Goal: Transaction & Acquisition: Book appointment/travel/reservation

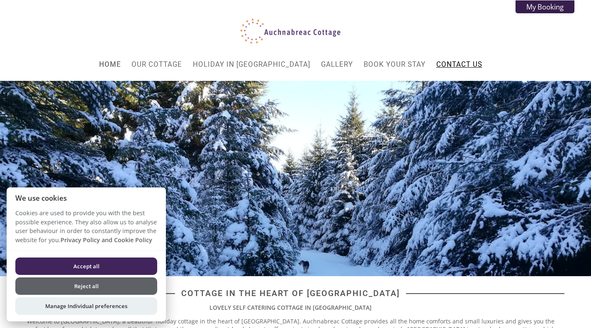
click at [451, 68] on link "Contact Us" at bounding box center [460, 64] width 46 height 8
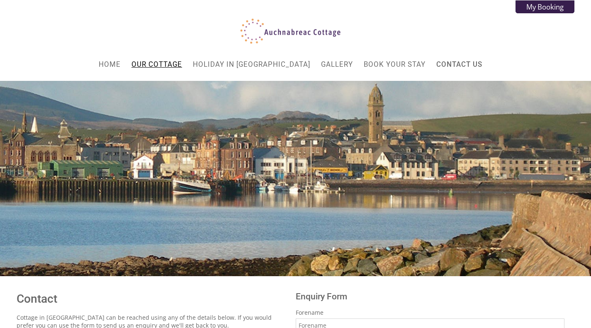
click at [174, 65] on link "Our Cottage" at bounding box center [157, 64] width 51 height 8
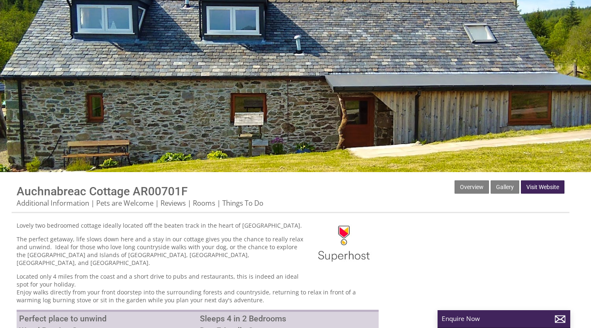
scroll to position [55, 0]
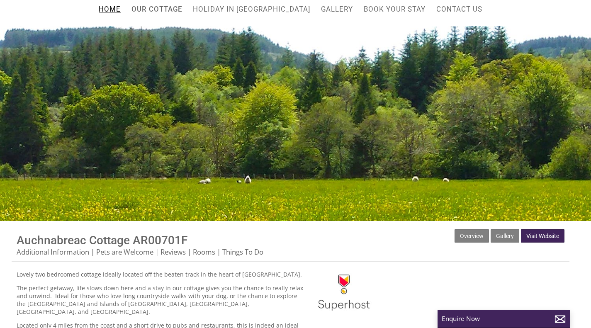
click at [121, 13] on link "Home" at bounding box center [110, 9] width 22 height 8
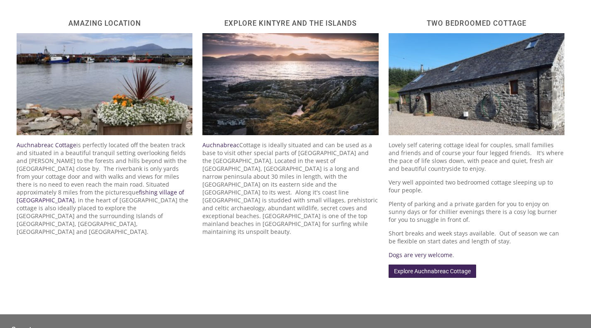
scroll to position [350, 0]
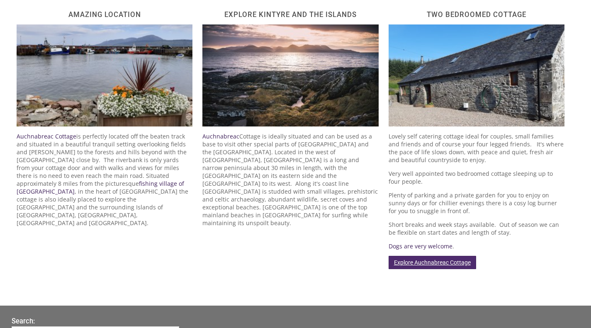
click at [427, 264] on link "Explore Auchnabreac Cottage" at bounding box center [433, 262] width 88 height 13
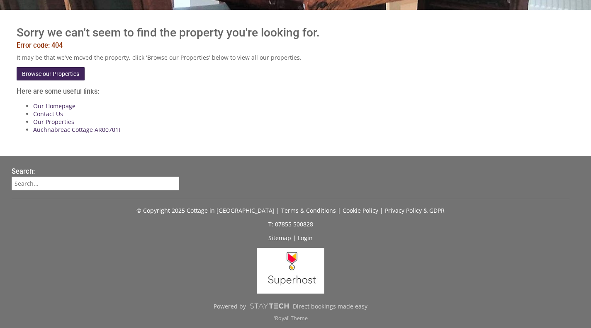
scroll to position [268, 0]
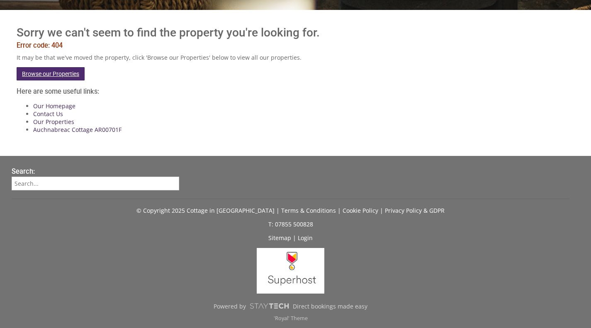
click at [77, 77] on link "Browse our Properties" at bounding box center [51, 73] width 68 height 13
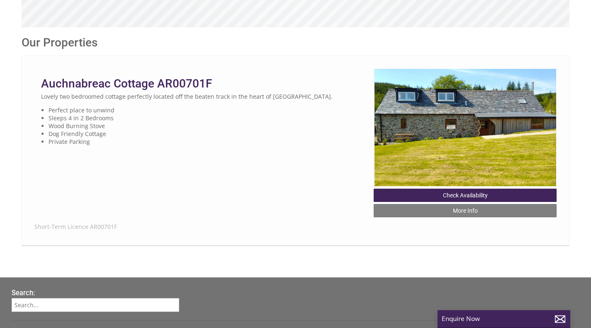
scroll to position [392, 0]
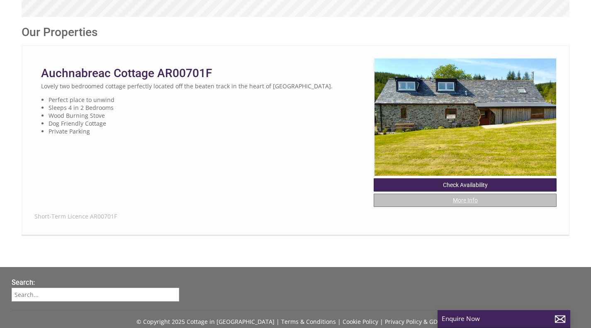
click at [477, 207] on link "More Info" at bounding box center [465, 200] width 183 height 13
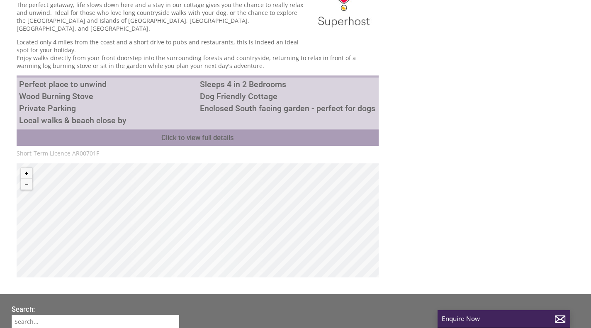
scroll to position [345, 0]
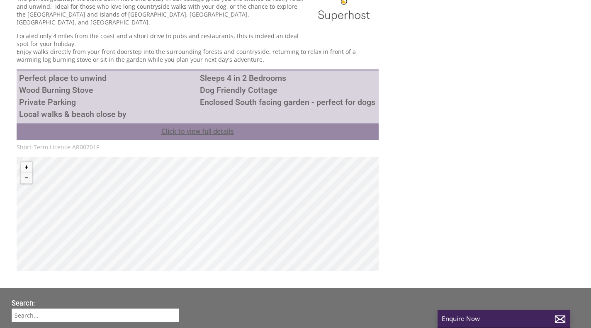
click at [228, 125] on link "Click to view full details" at bounding box center [198, 131] width 362 height 17
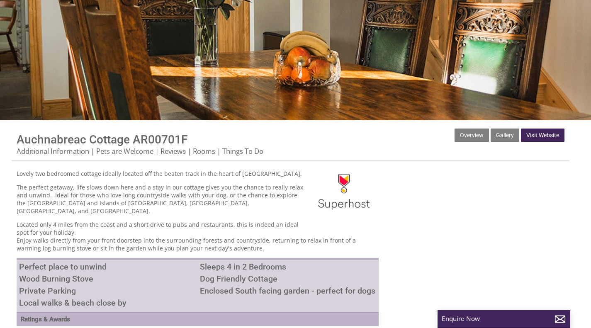
scroll to position [161, 0]
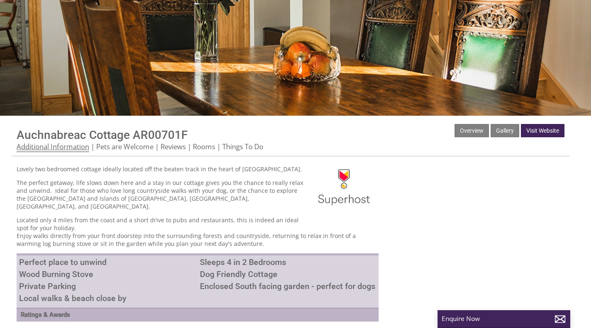
click at [81, 148] on link "Additional Information" at bounding box center [53, 147] width 73 height 10
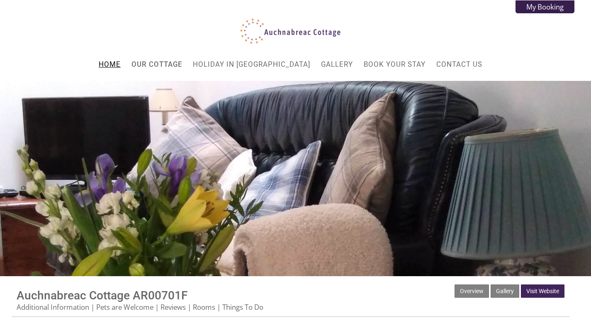
click at [121, 66] on link "Home" at bounding box center [110, 64] width 22 height 8
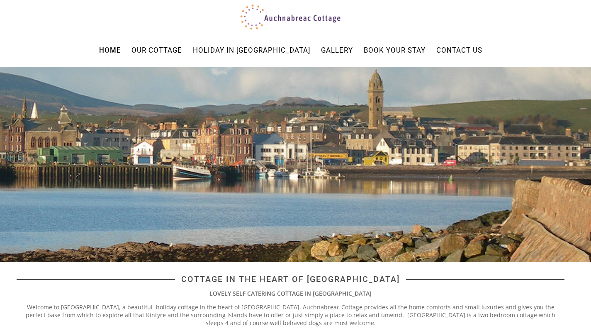
scroll to position [15, 0]
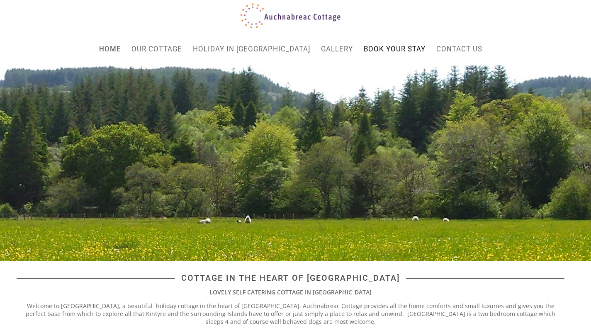
click at [396, 47] on link "Book Your Stay" at bounding box center [395, 49] width 62 height 8
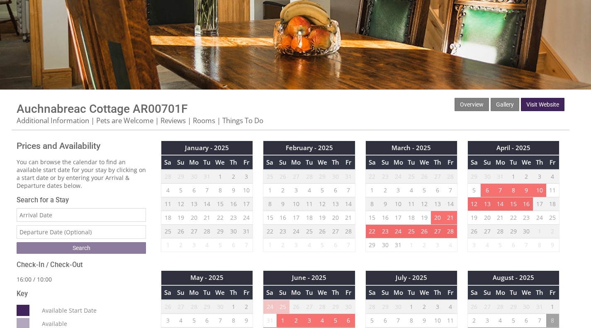
scroll to position [175, 0]
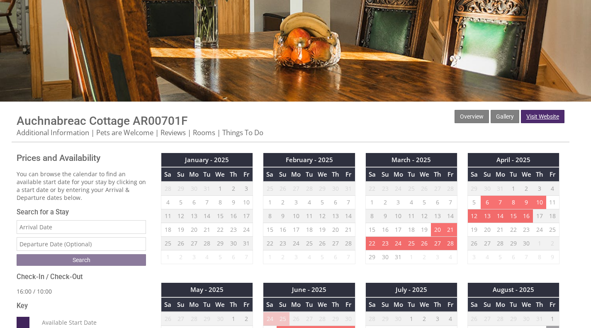
click at [539, 117] on link "Visit Website" at bounding box center [543, 116] width 44 height 13
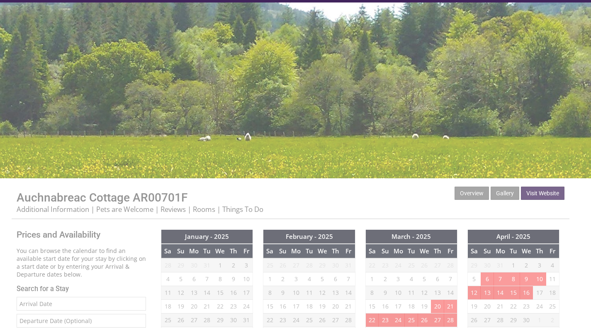
scroll to position [0, 0]
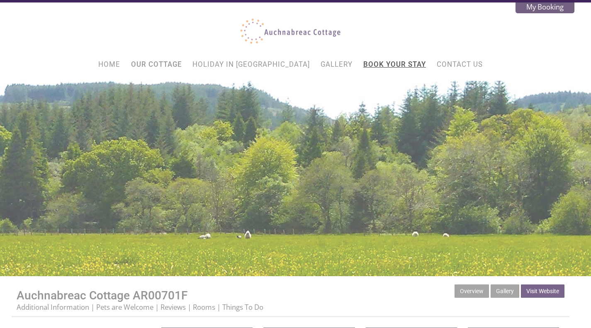
click at [365, 63] on link "Book Your Stay" at bounding box center [395, 64] width 63 height 8
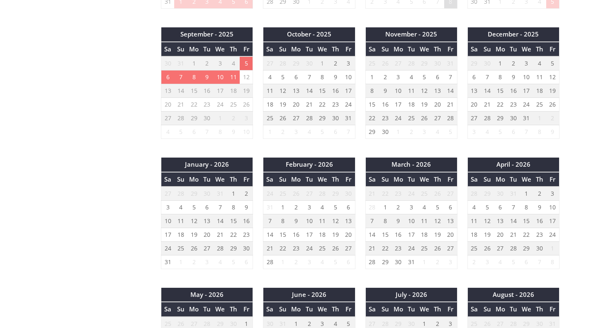
scroll to position [560, 0]
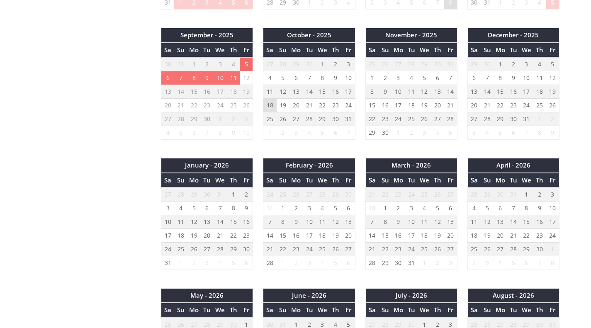
click at [270, 105] on td "18" at bounding box center [270, 106] width 13 height 14
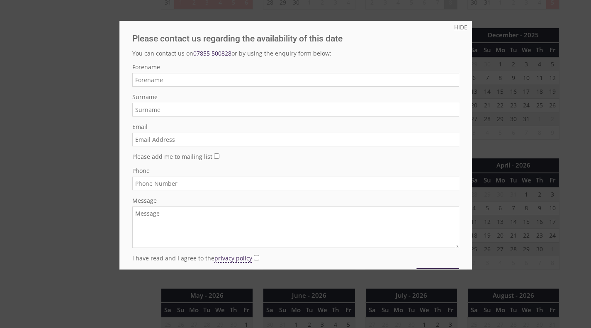
click at [454, 26] on link "HIDE" at bounding box center [460, 27] width 13 height 8
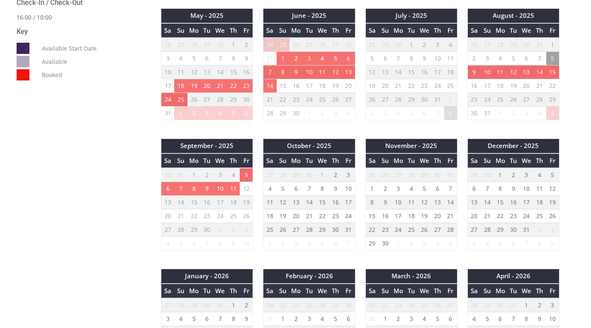
scroll to position [432, 0]
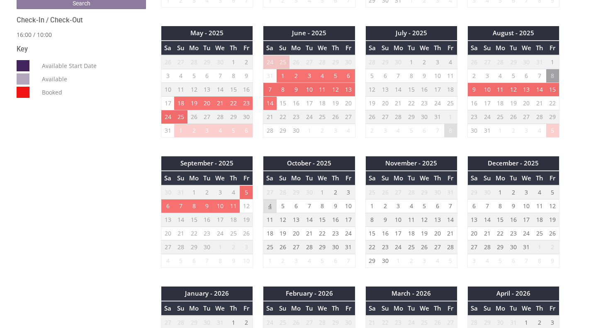
click at [271, 206] on td "4" at bounding box center [270, 207] width 13 height 14
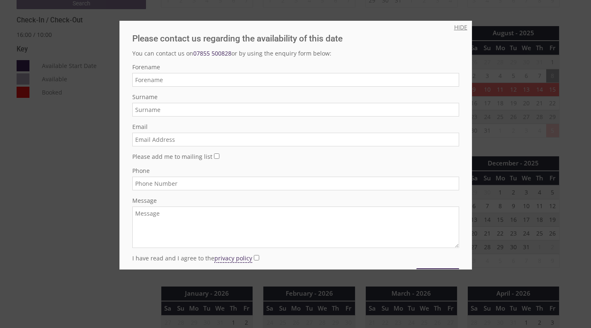
click at [455, 27] on link "HIDE" at bounding box center [460, 27] width 13 height 8
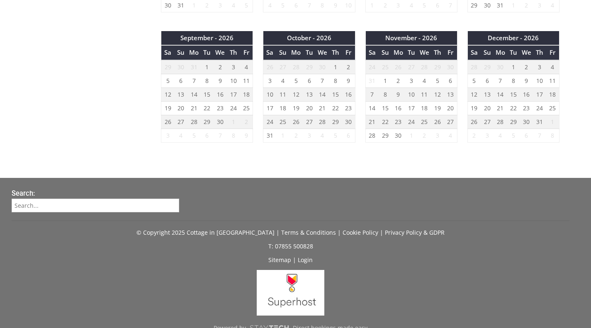
scroll to position [970, 0]
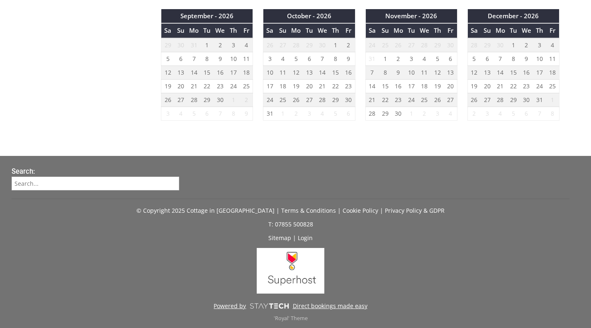
click at [339, 306] on link "Powered by Direct bookings made easy" at bounding box center [291, 306] width 558 height 14
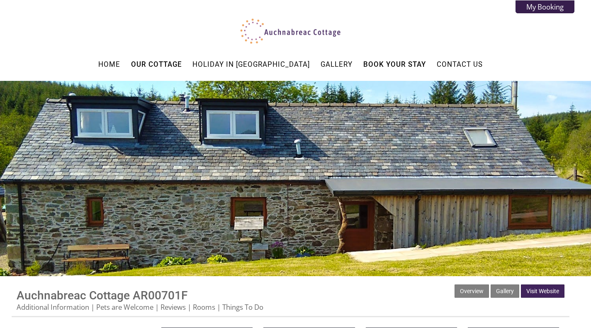
scroll to position [970, 0]
